Goal: Task Accomplishment & Management: Manage account settings

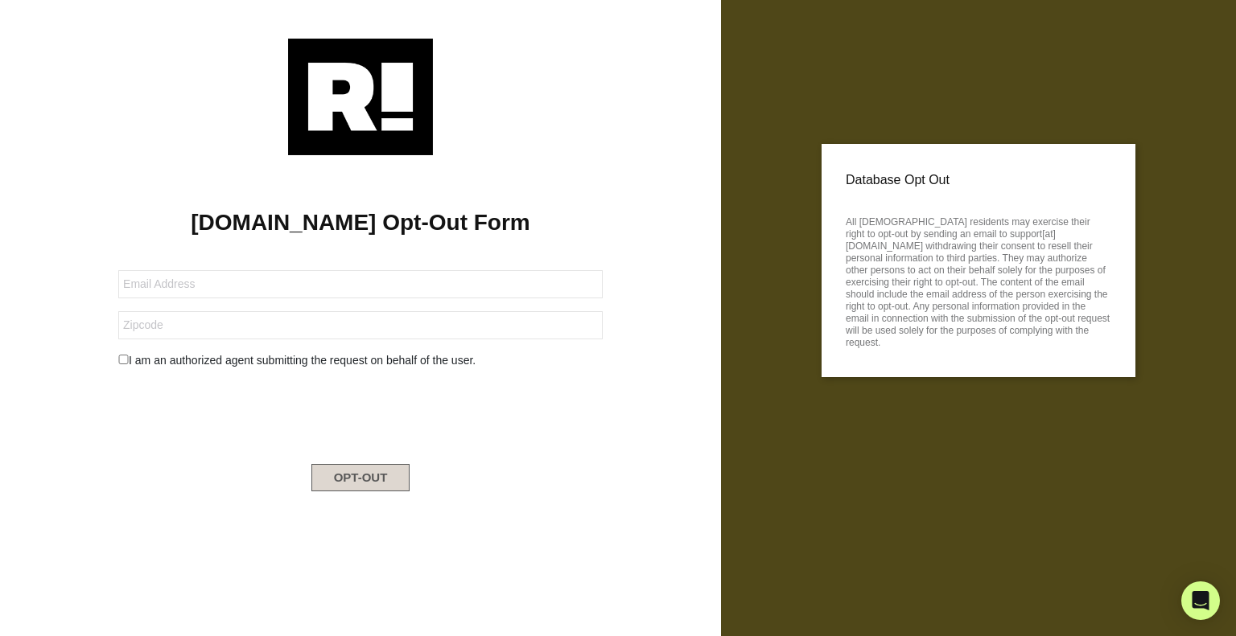
click at [351, 470] on button "OPT-OUT" at bounding box center [360, 477] width 99 height 27
click at [124, 356] on input "checkbox" at bounding box center [123, 360] width 10 height 10
checkbox input "true"
click at [360, 508] on button "OPT-OUT" at bounding box center [360, 518] width 99 height 27
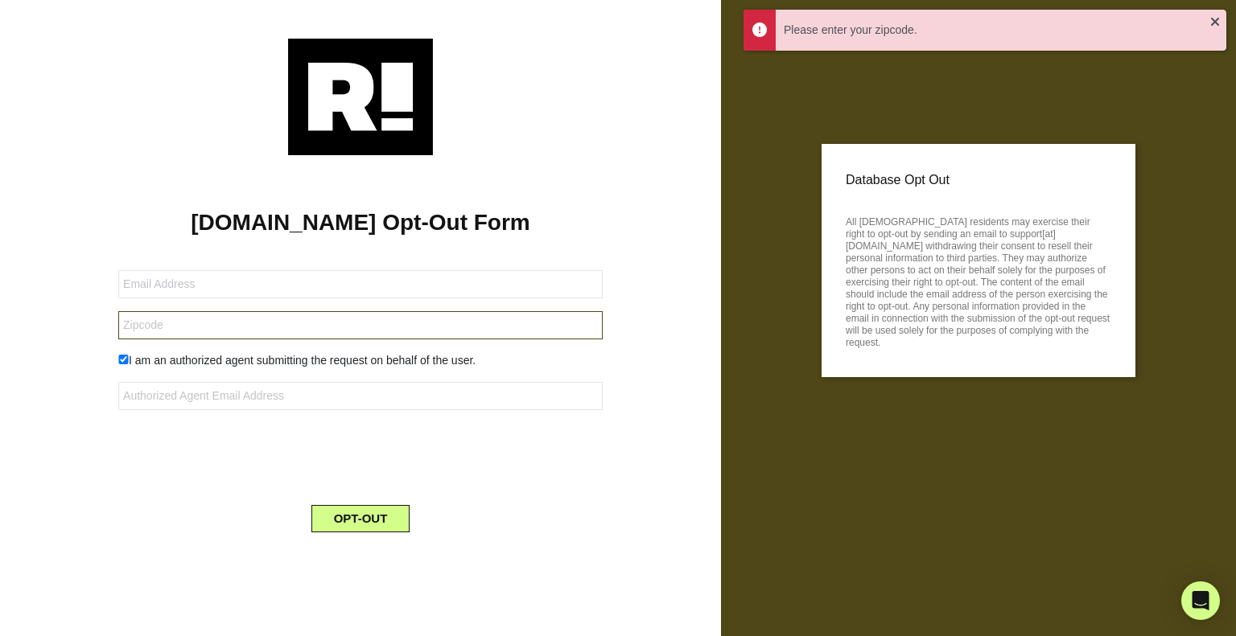
click at [249, 322] on input "text" at bounding box center [360, 325] width 484 height 28
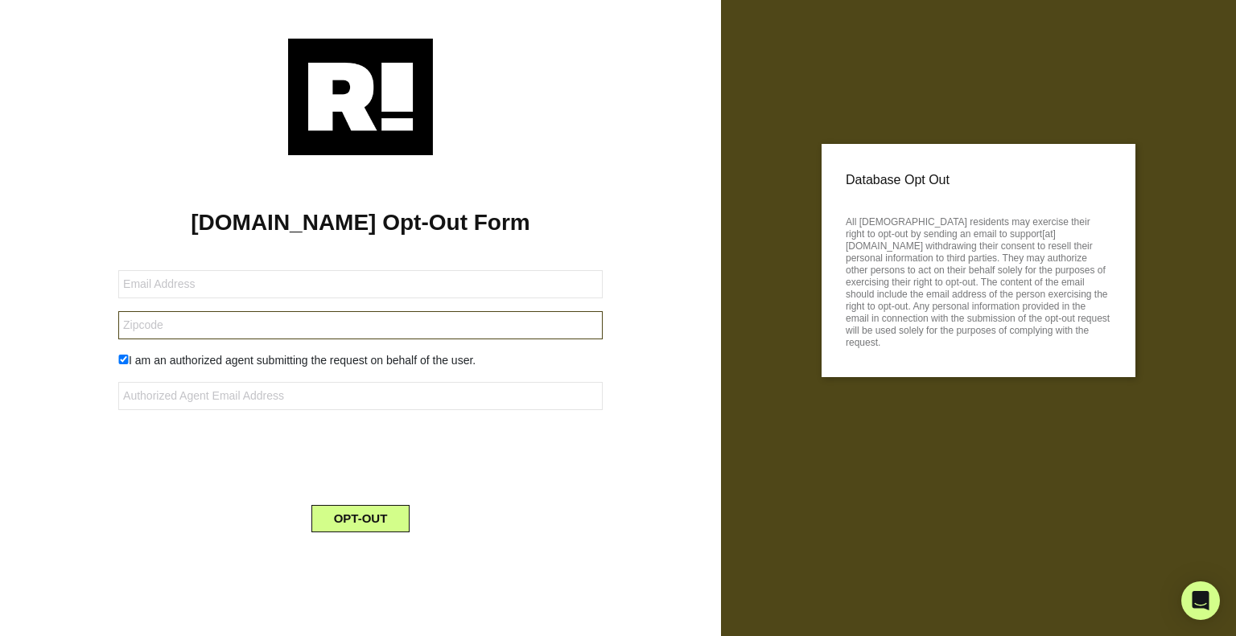
type input "93458"
type input "[EMAIL_ADDRESS][DOMAIN_NAME]"
click at [355, 513] on button "OPT-OUT" at bounding box center [360, 518] width 99 height 27
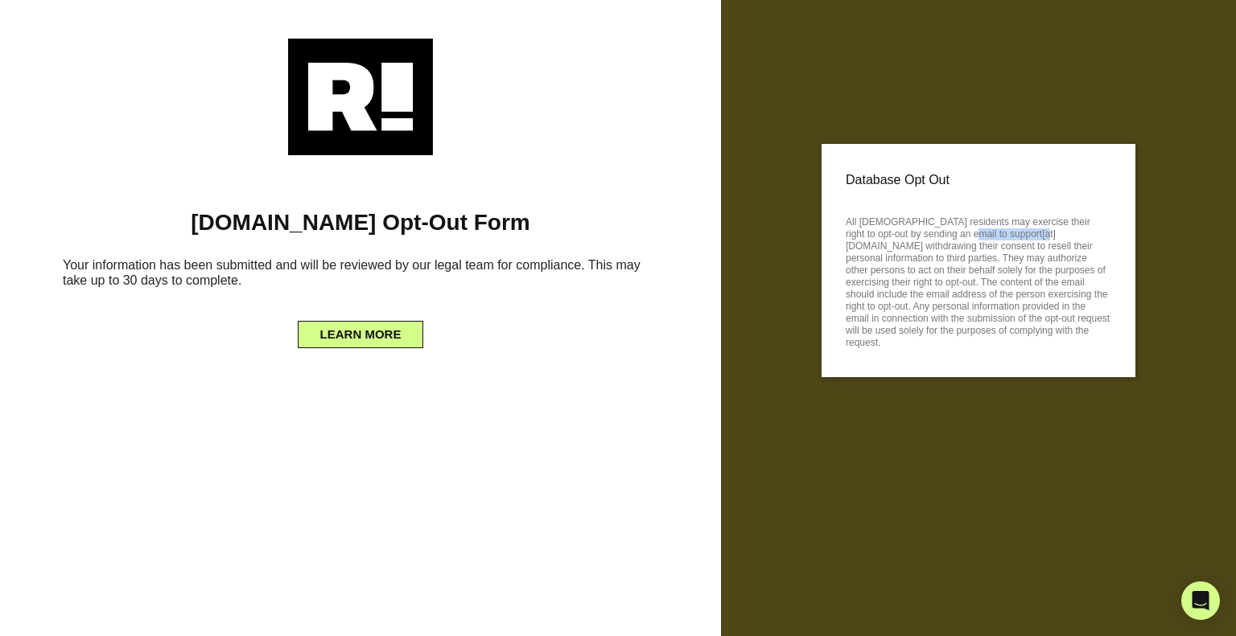
drag, startPoint x: 1004, startPoint y: 231, endPoint x: 897, endPoint y: 230, distance: 107.0
click at [897, 230] on p "All [DEMOGRAPHIC_DATA] residents may exercise their right to opt-out by sending…" at bounding box center [978, 281] width 265 height 138
copy p "support[at][DOMAIN_NAME]"
click at [575, 341] on div "LEARN MORE" at bounding box center [360, 332] width 673 height 34
